Goal: Find specific page/section: Find specific page/section

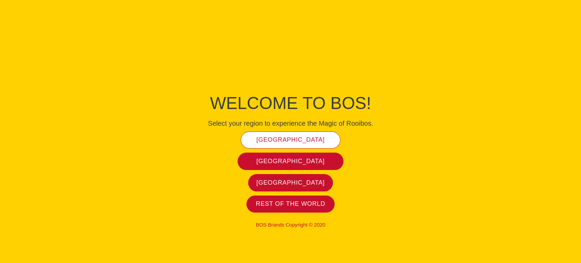
click at [301, 142] on span "[GEOGRAPHIC_DATA]" at bounding box center [290, 140] width 68 height 8
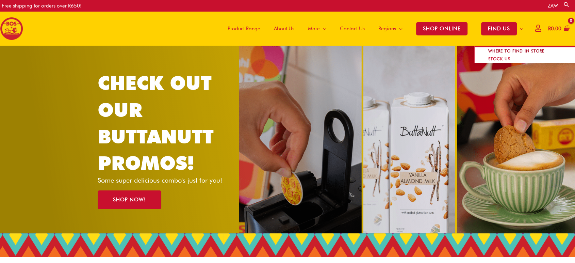
click at [492, 49] on span "WHERE TO FIND IN STORE" at bounding box center [516, 50] width 70 height 13
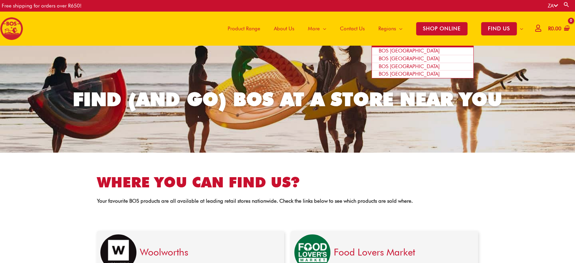
click at [389, 58] on span "BOS [GEOGRAPHIC_DATA]" at bounding box center [409, 58] width 61 height 6
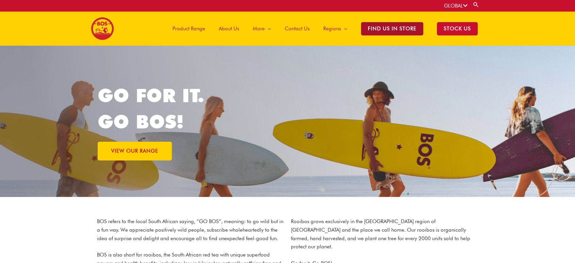
click at [405, 27] on span "Find Us in Store" at bounding box center [392, 28] width 62 height 13
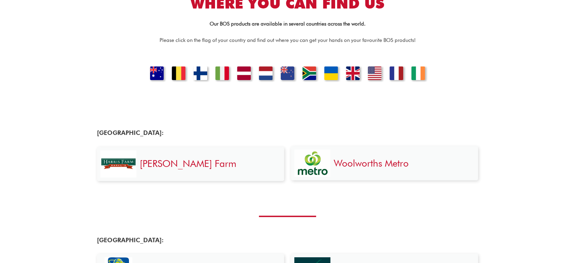
scroll to position [189, 0]
click at [351, 75] on link "[GEOGRAPHIC_DATA]" at bounding box center [352, 74] width 23 height 17
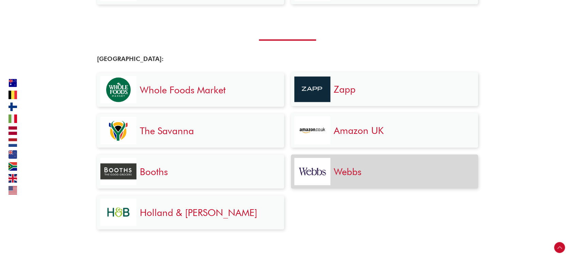
scroll to position [1410, 0]
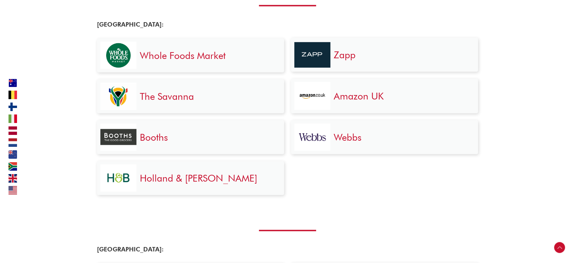
click at [125, 22] on h4 "[GEOGRAPHIC_DATA]:" at bounding box center [190, 24] width 187 height 7
